Goal: Task Accomplishment & Management: Manage account settings

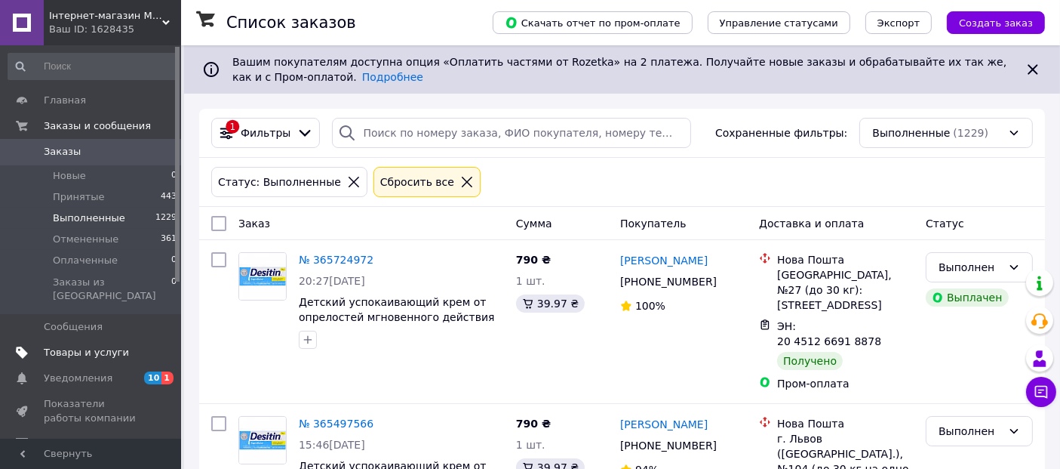
click at [77, 346] on span "Товары и услуги" at bounding box center [86, 353] width 85 height 14
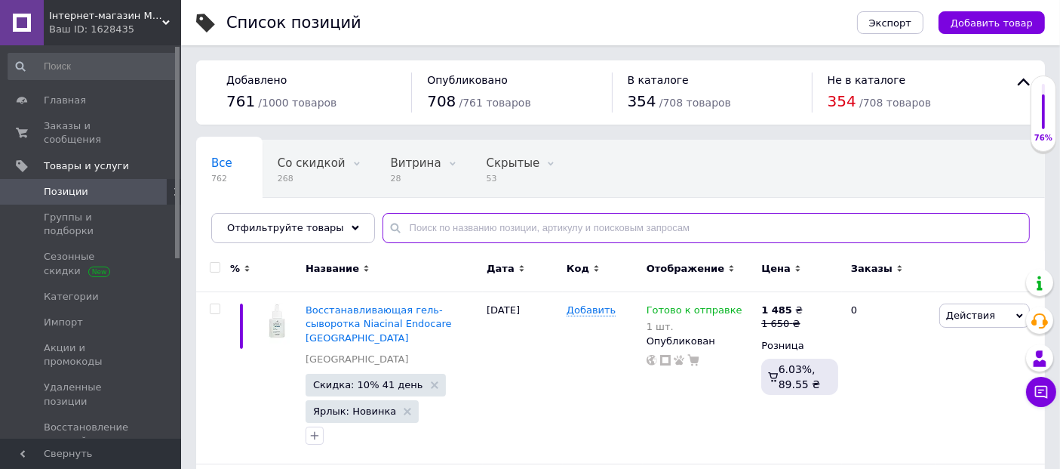
click at [415, 237] on input "text" at bounding box center [706, 228] width 647 height 30
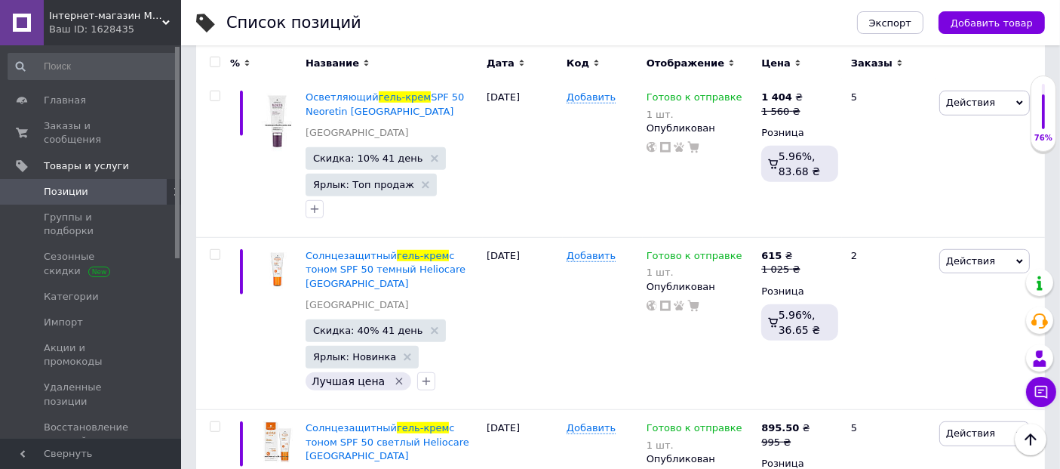
scroll to position [1043, 0]
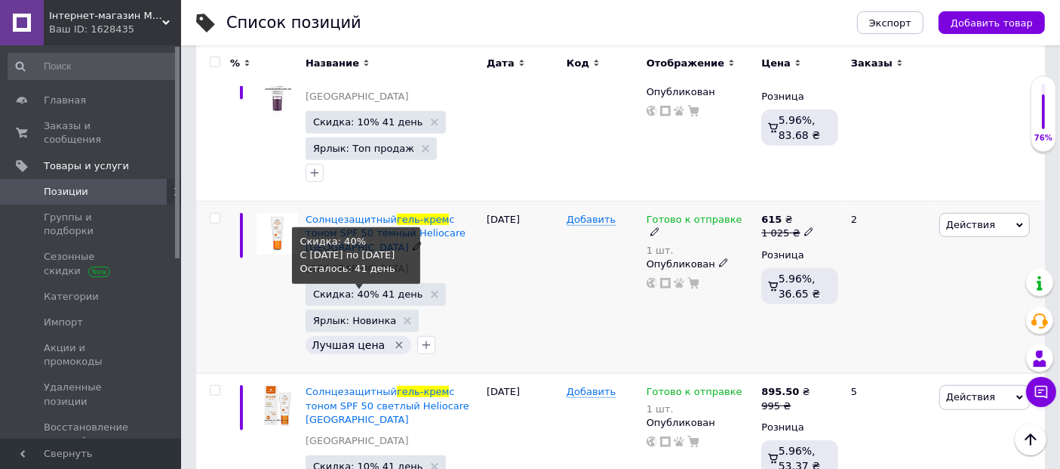
type input "гель-крем"
click at [364, 289] on span "Скидка: 40% 41 день" at bounding box center [368, 294] width 110 height 10
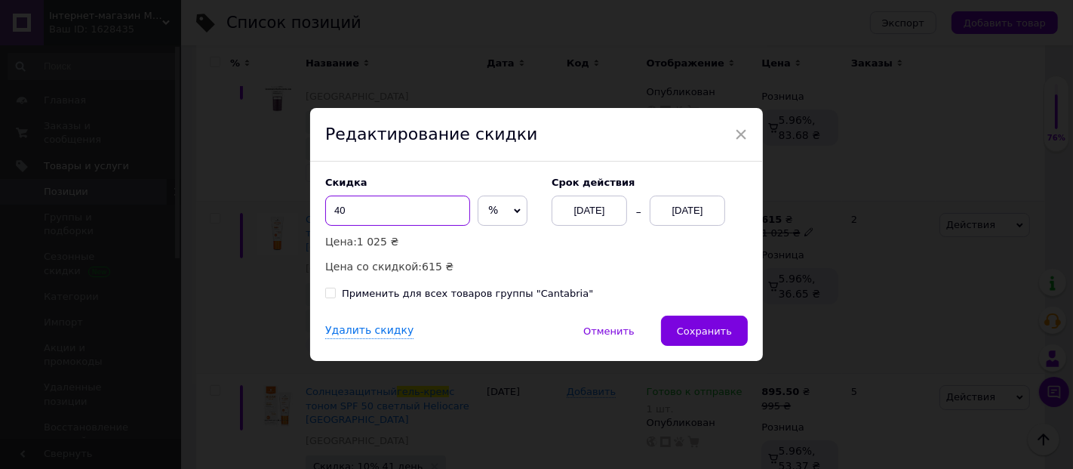
click at [356, 210] on input "40" at bounding box center [397, 210] width 145 height 30
type input "4"
type input "10"
click at [733, 342] on button "Сохранить" at bounding box center [704, 330] width 87 height 30
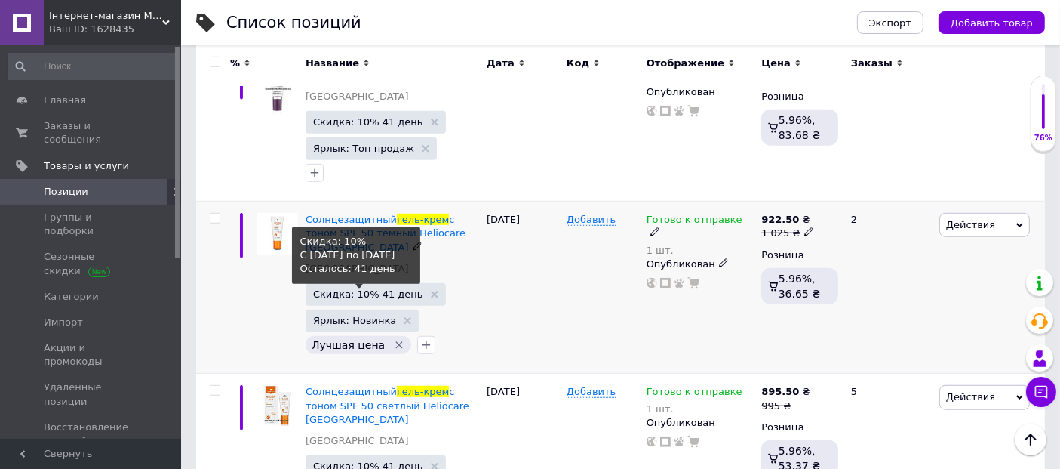
click at [369, 289] on span "Скидка: 10% 41 день" at bounding box center [368, 294] width 110 height 10
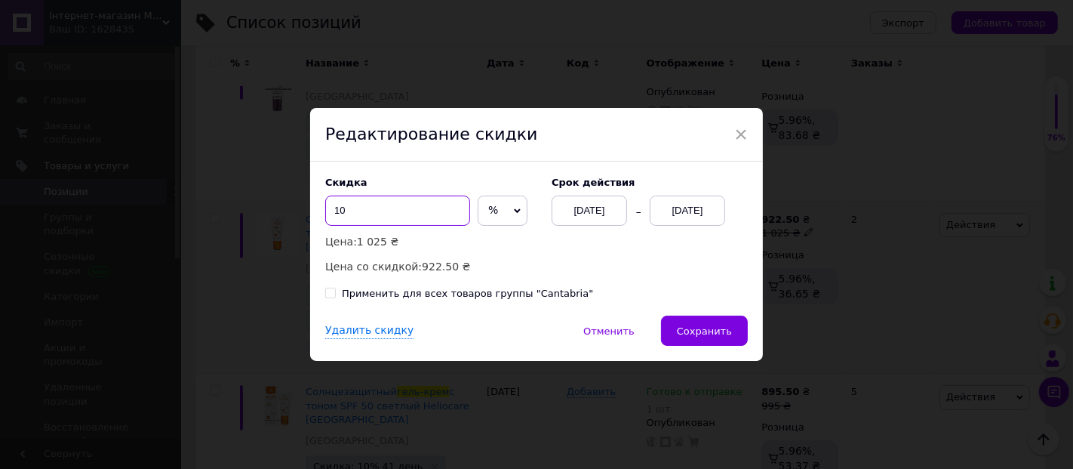
click at [354, 203] on input "10" at bounding box center [397, 210] width 145 height 30
type input "15"
click at [695, 327] on button "Сохранить" at bounding box center [704, 330] width 87 height 30
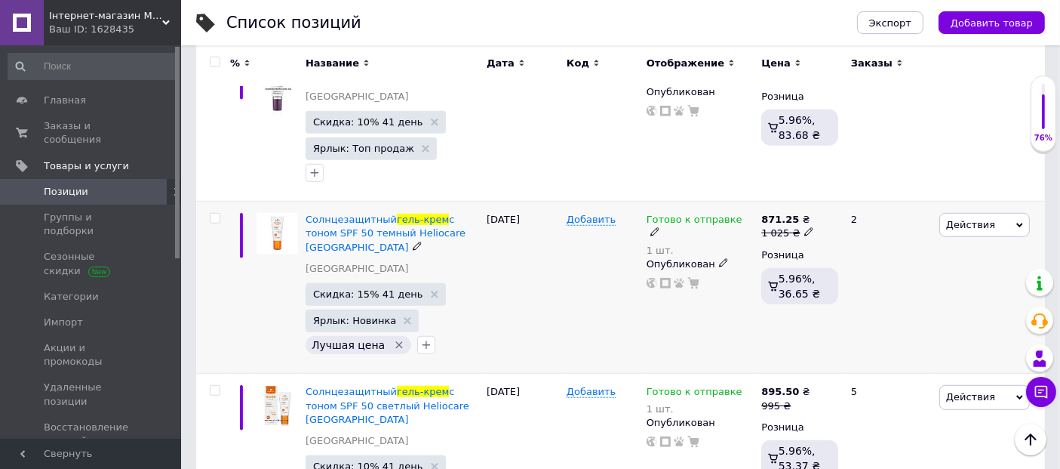
click at [385, 283] on span "Скидка: 15% 41 день" at bounding box center [376, 294] width 140 height 23
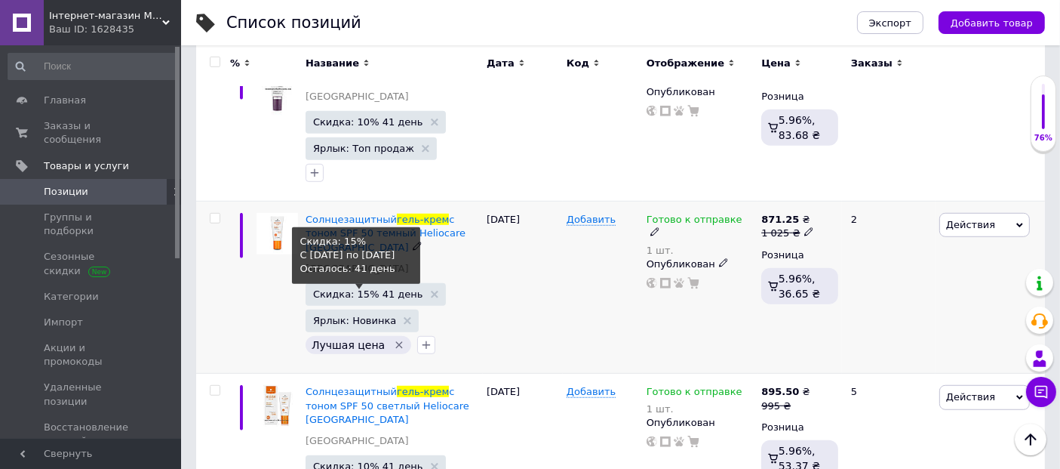
click at [381, 289] on span "Скидка: 15% 41 день" at bounding box center [368, 294] width 110 height 10
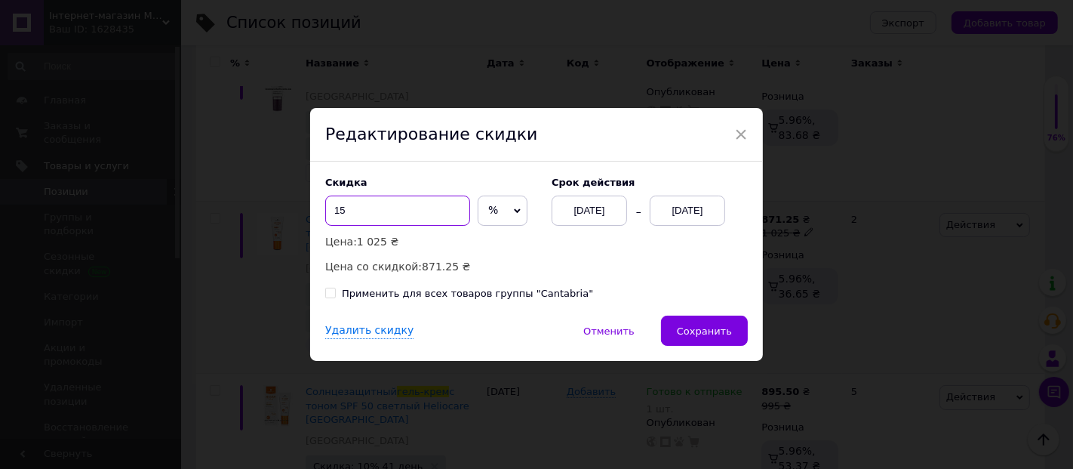
click at [364, 214] on input "15" at bounding box center [397, 210] width 145 height 30
type input "10"
click at [706, 337] on span "Сохранить" at bounding box center [704, 330] width 55 height 11
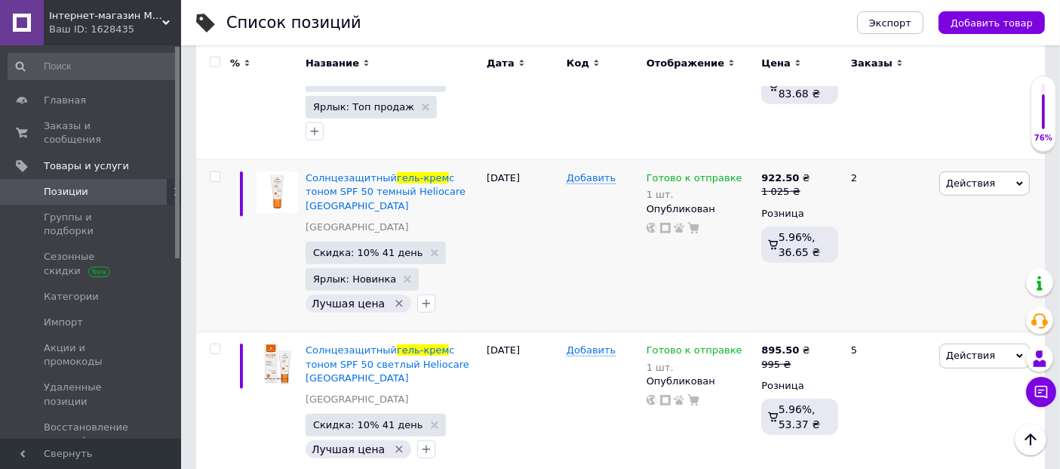
scroll to position [245, 0]
